Goal: Browse casually: Explore the website without a specific task or goal

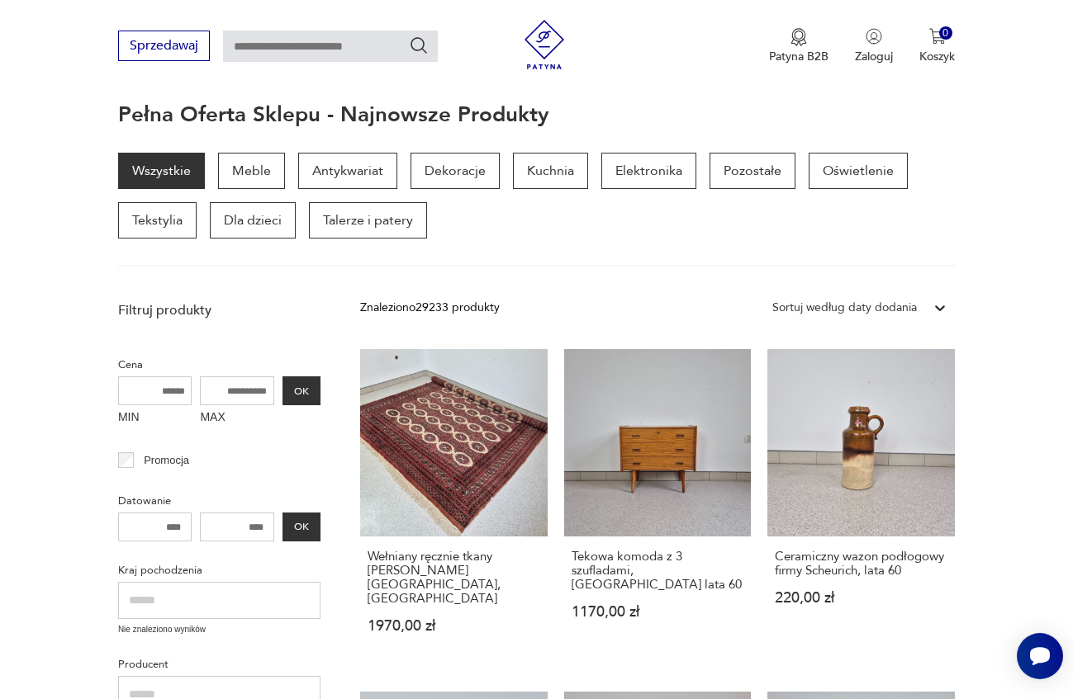
scroll to position [321, 0]
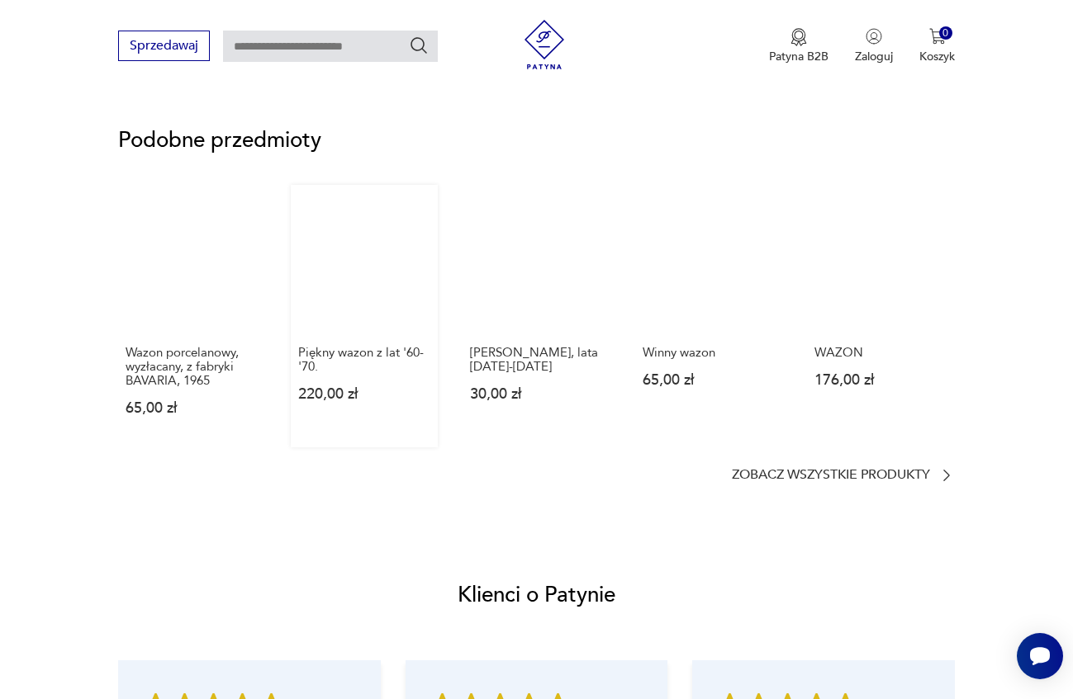
scroll to position [1321, 0]
